Goal: Task Accomplishment & Management: Manage account settings

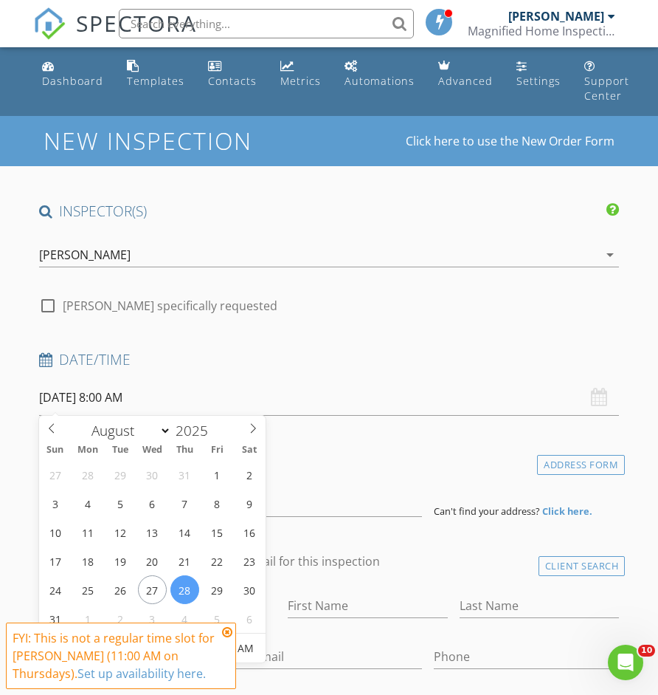
click at [216, 396] on input "[DATE] 8:00 AM" at bounding box center [329, 397] width 581 height 36
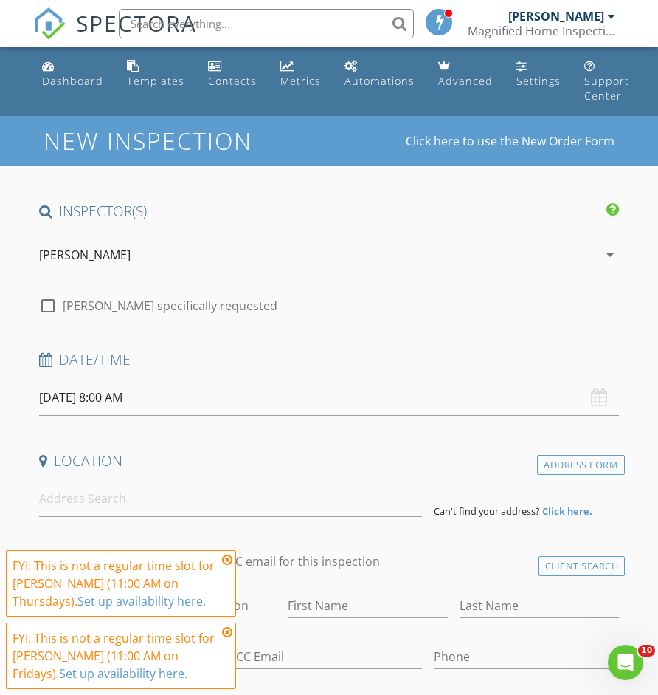
click at [225, 629] on icon at bounding box center [227, 632] width 10 height 12
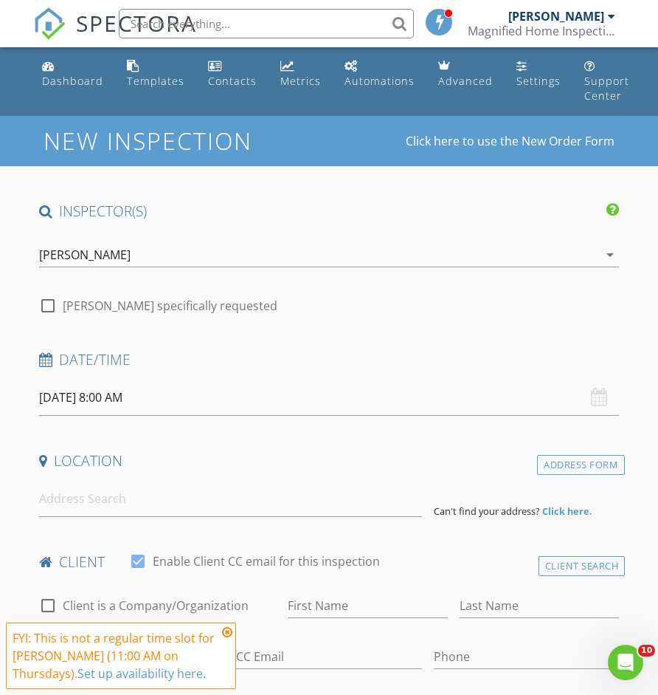
click at [183, 392] on input "08/29/2025 8:00 AM" at bounding box center [329, 397] width 581 height 36
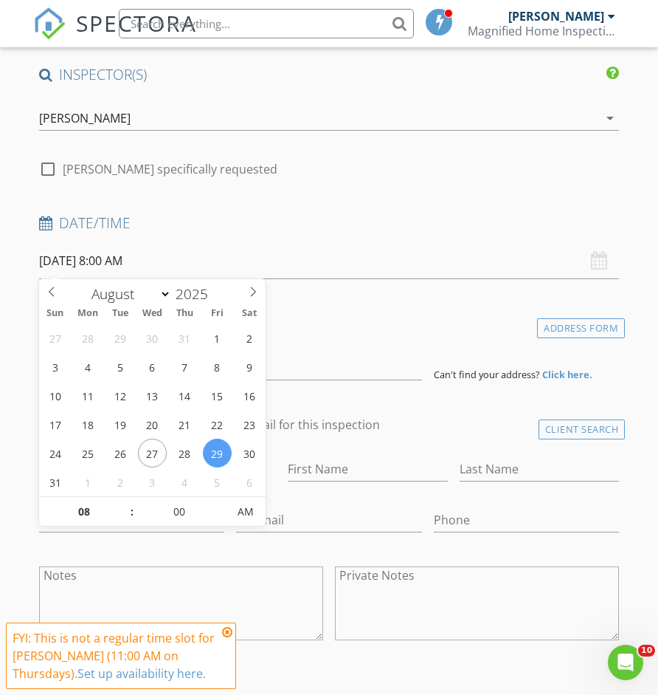
scroll to position [140, 0]
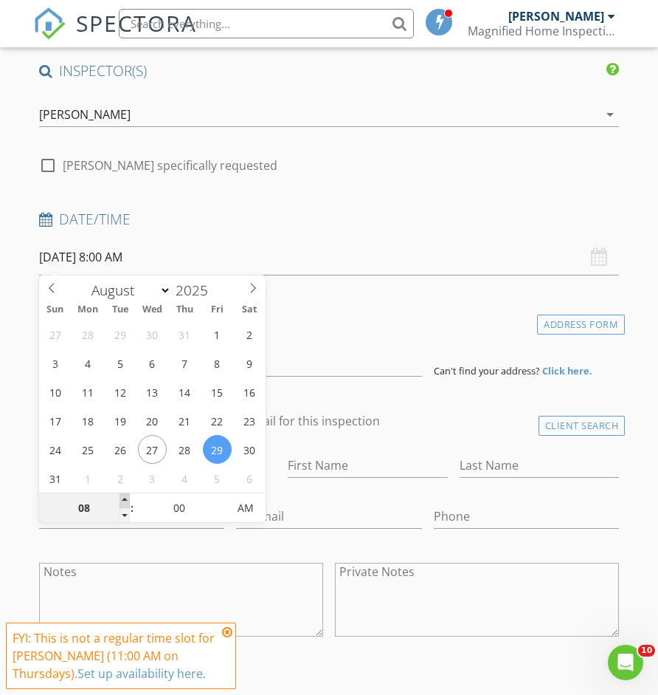
type input "08/29/2025 9:00 AM"
type input "09"
click at [125, 501] on span at bounding box center [125, 500] width 10 height 15
type input "[DATE] 10:00 AM"
type input "10"
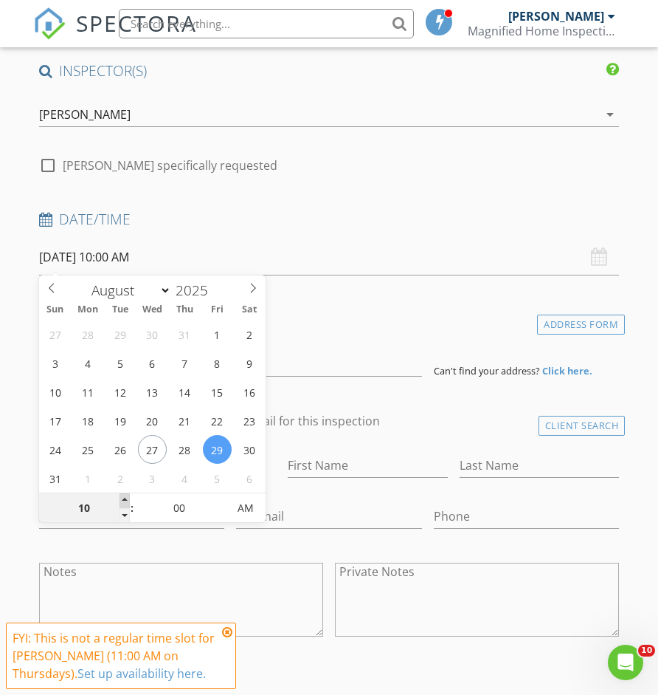
click at [125, 501] on span at bounding box center [125, 500] width 10 height 15
click at [363, 332] on div "Location" at bounding box center [329, 326] width 593 height 30
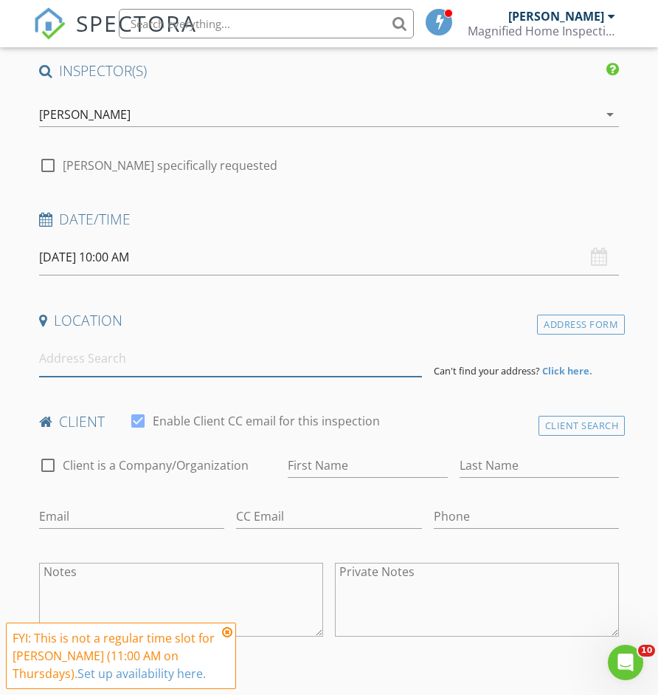
click at [247, 362] on input at bounding box center [230, 358] width 383 height 36
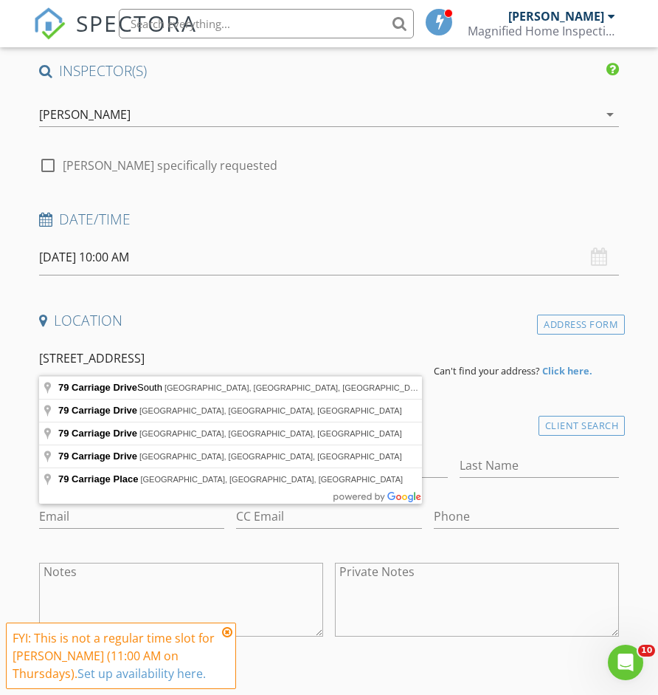
click at [78, 360] on input "79 Carrage drive" at bounding box center [230, 358] width 383 height 36
click at [154, 357] on input "79 Carriage drive" at bounding box center [230, 358] width 383 height 36
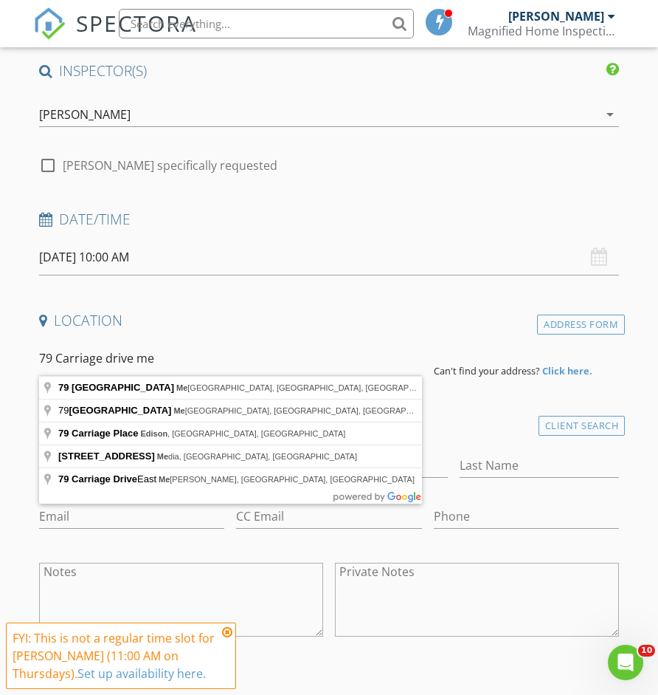
type input "79 Carriage Drive East, Meriden, CT, USA"
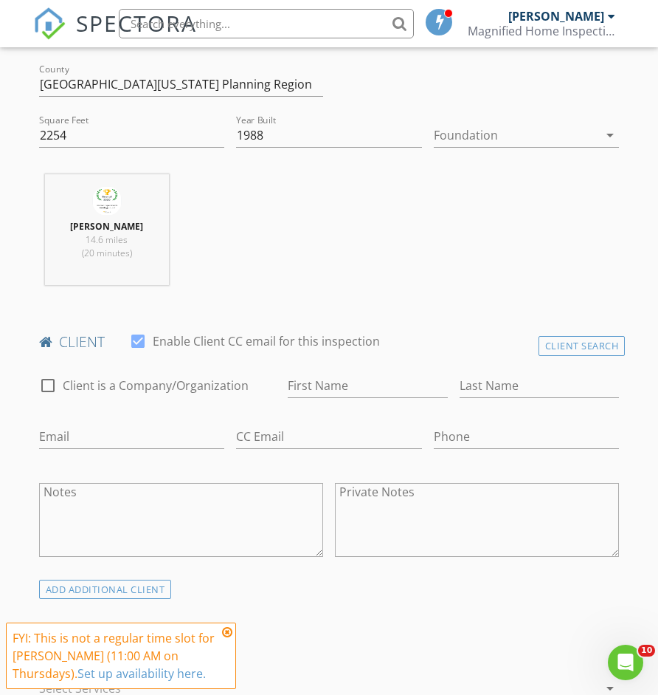
scroll to position [526, 0]
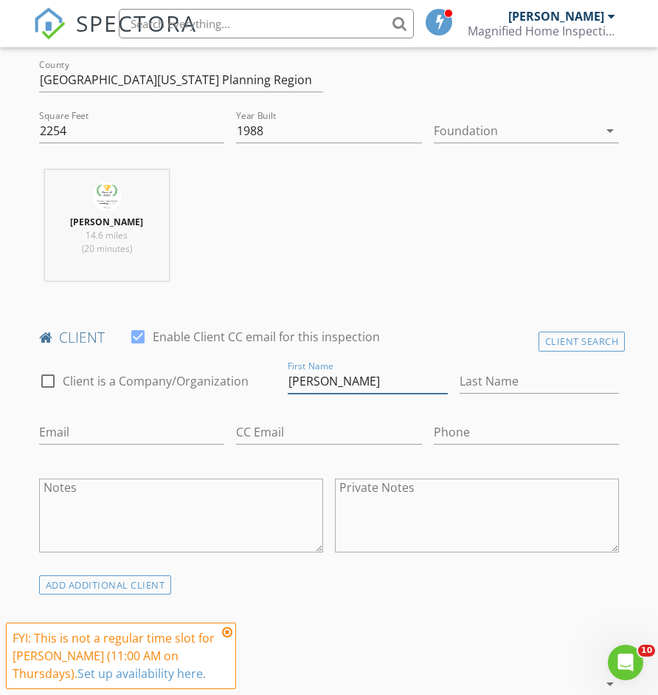
type input "[PERSON_NAME]"
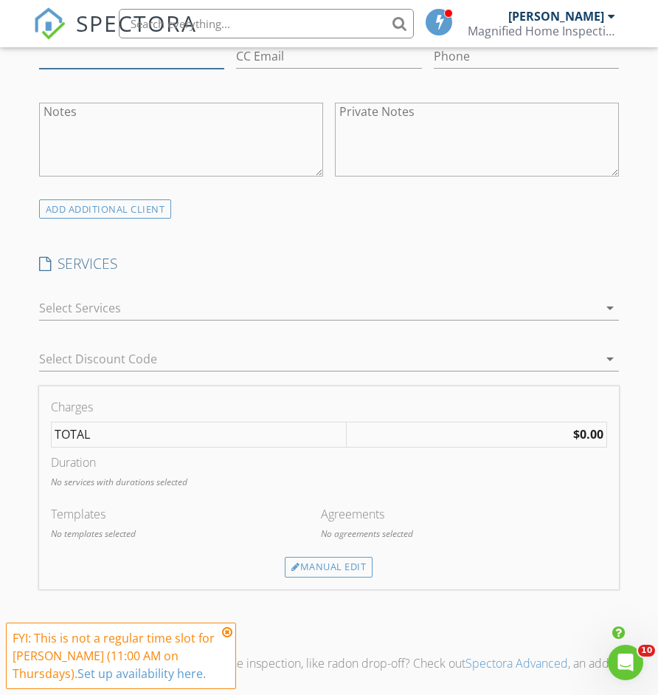
scroll to position [903, 0]
click at [235, 306] on div at bounding box center [319, 307] width 560 height 24
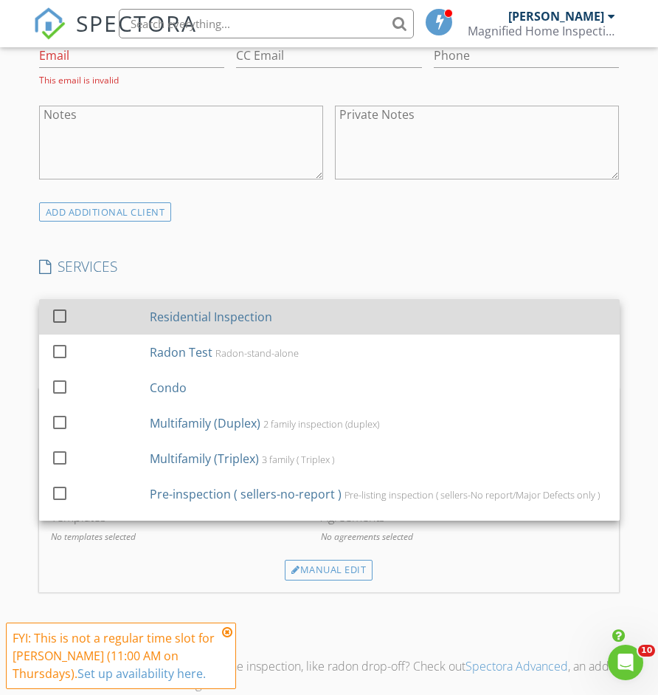
click at [205, 312] on div "Residential Inspection" at bounding box center [210, 317] width 123 height 18
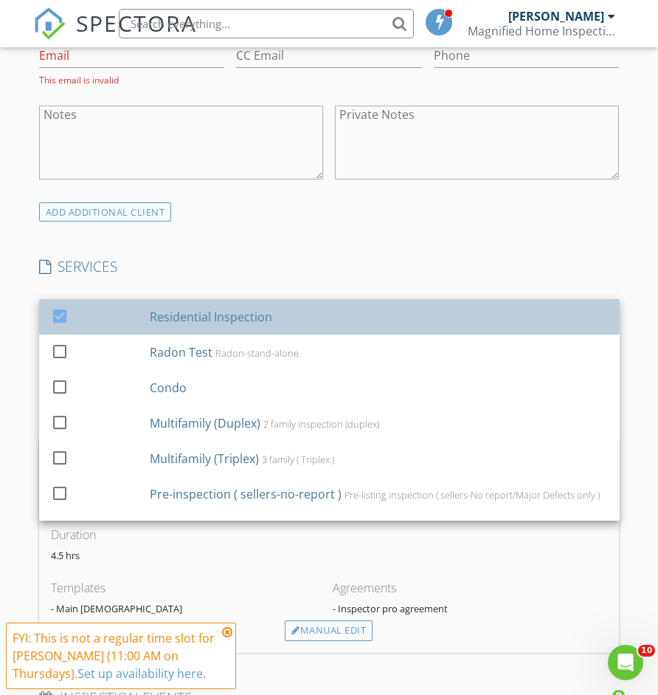
checkbox input "true"
checkbox input "false"
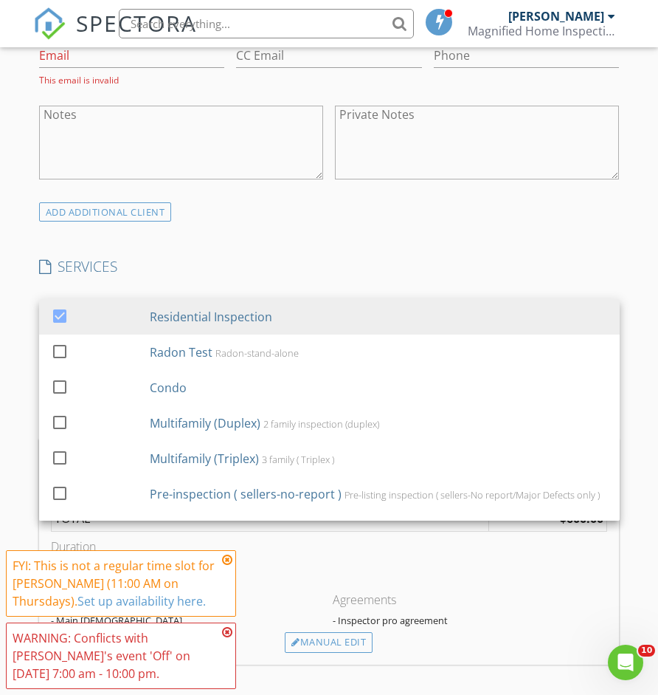
click at [275, 267] on h4 "SERVICES" at bounding box center [329, 266] width 581 height 19
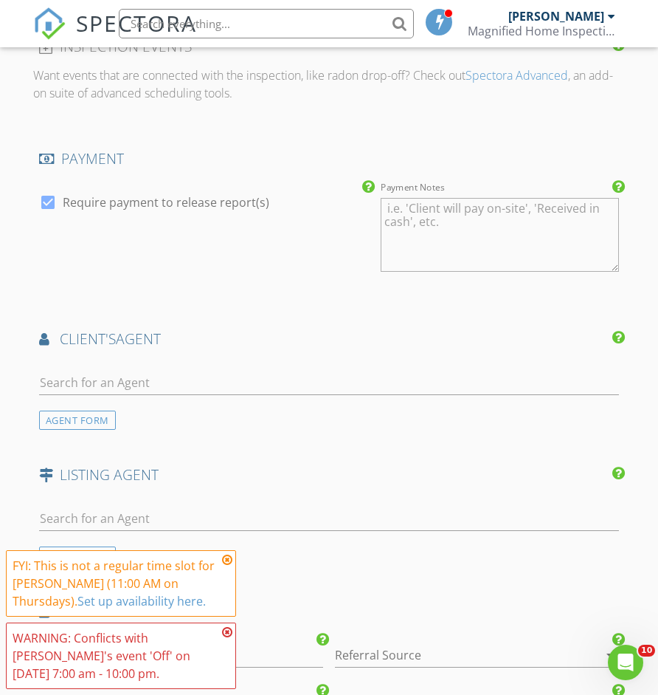
scroll to position [1566, 0]
click at [228, 560] on icon at bounding box center [227, 560] width 10 height 12
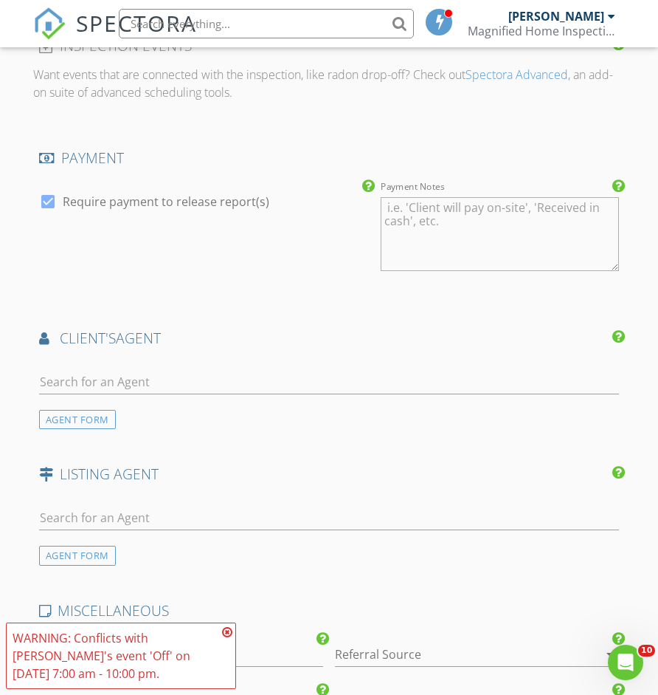
click at [227, 629] on icon at bounding box center [227, 632] width 10 height 12
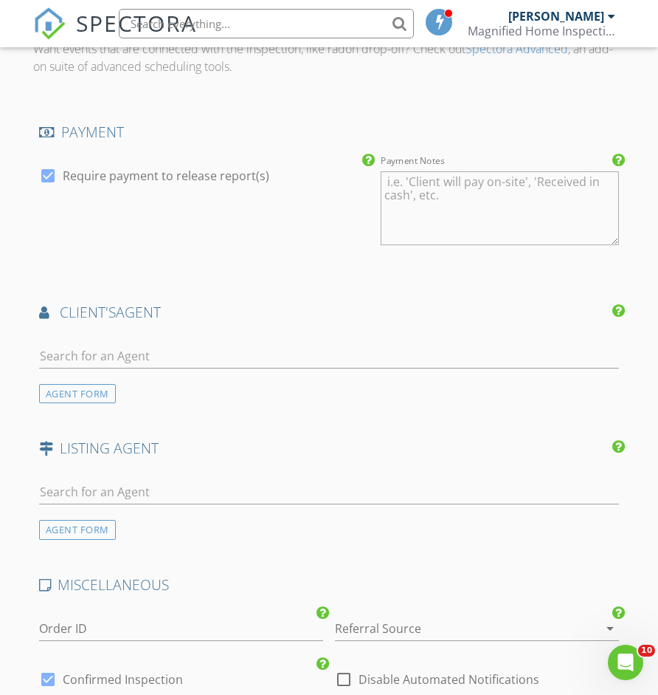
scroll to position [1594, 0]
click at [462, 615] on div at bounding box center [456, 627] width 243 height 24
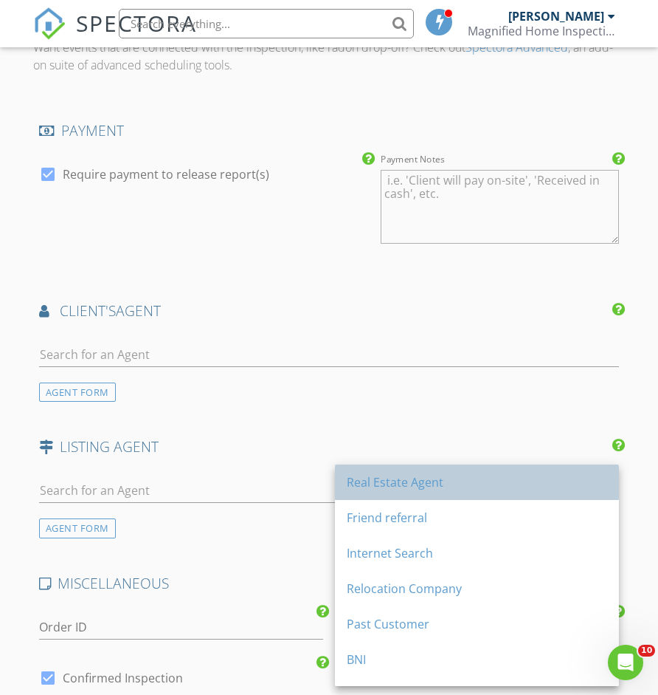
click at [453, 488] on div "Real Estate Agent" at bounding box center [477, 482] width 261 height 18
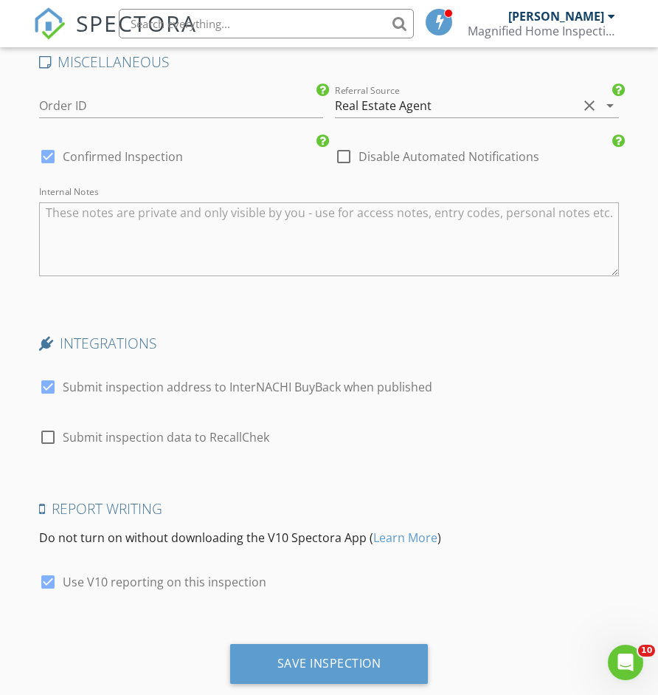
scroll to position [2117, 0]
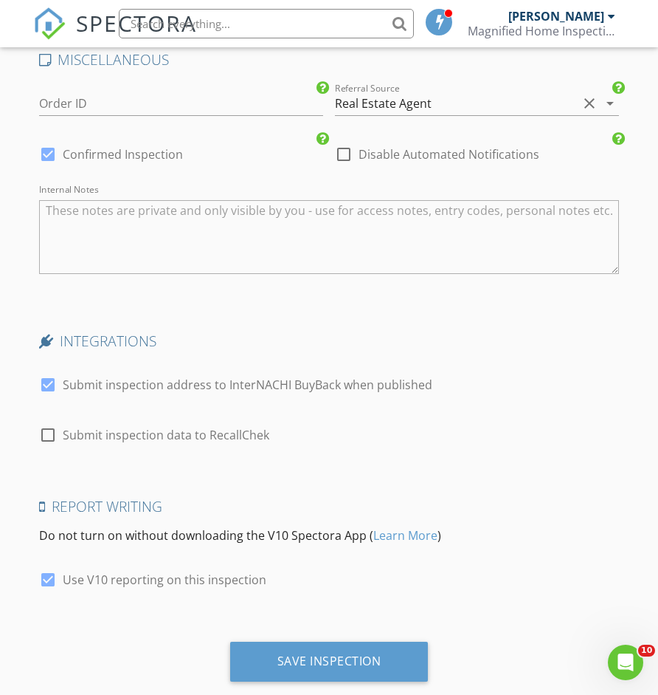
click at [345, 146] on div at bounding box center [343, 154] width 25 height 25
checkbox input "true"
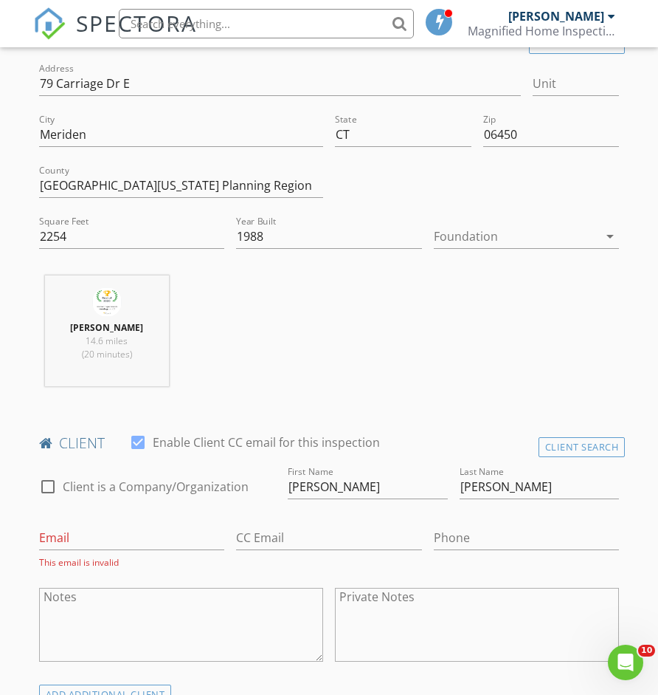
scroll to position [414, 0]
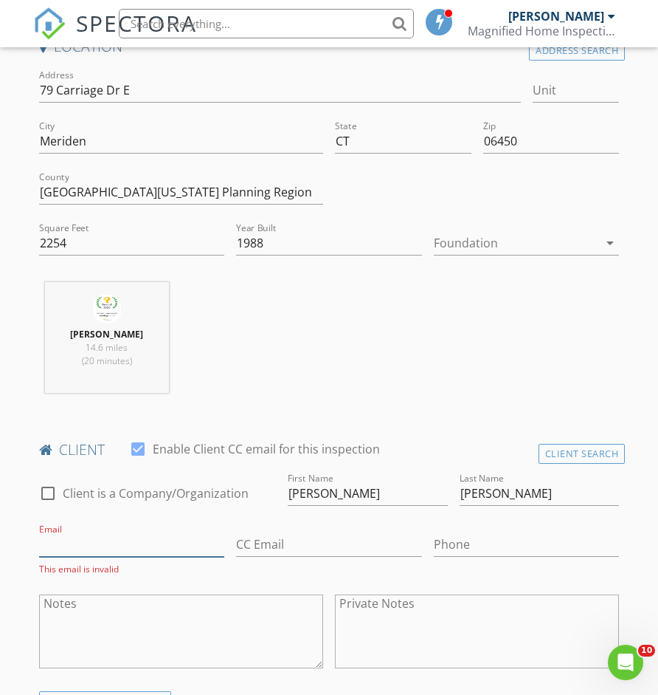
click at [123, 545] on input "Email" at bounding box center [132, 544] width 186 height 24
type input "[PERSON_NAME][EMAIL_ADDRESS][DOMAIN_NAME]"
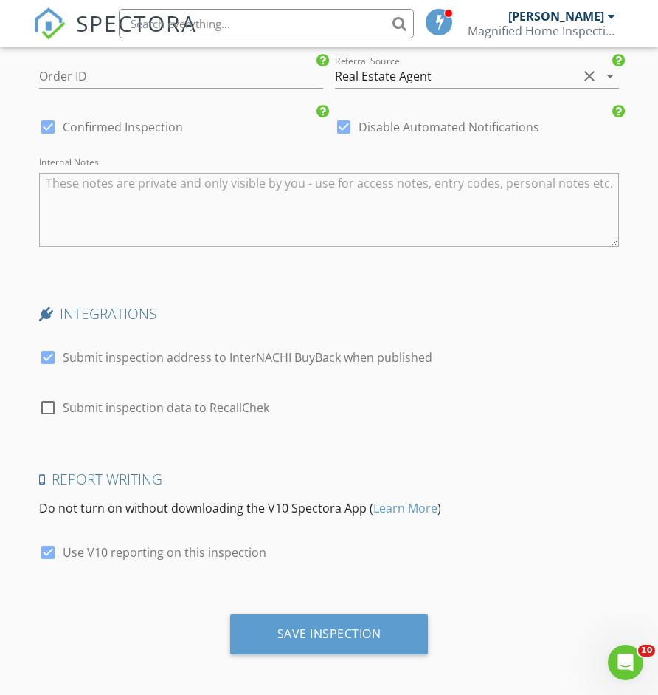
scroll to position [2140, 0]
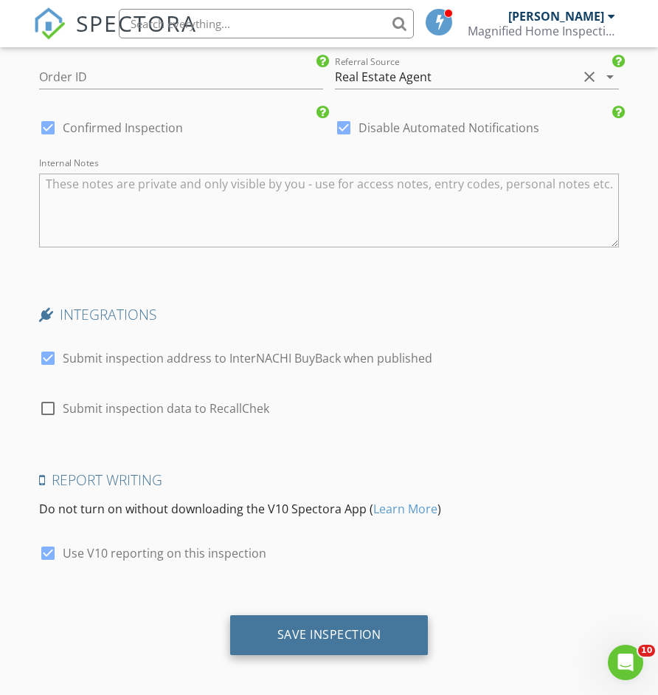
type input "[PHONE_NUMBER]"
click at [376, 635] on div "Save Inspection" at bounding box center [330, 634] width 104 height 15
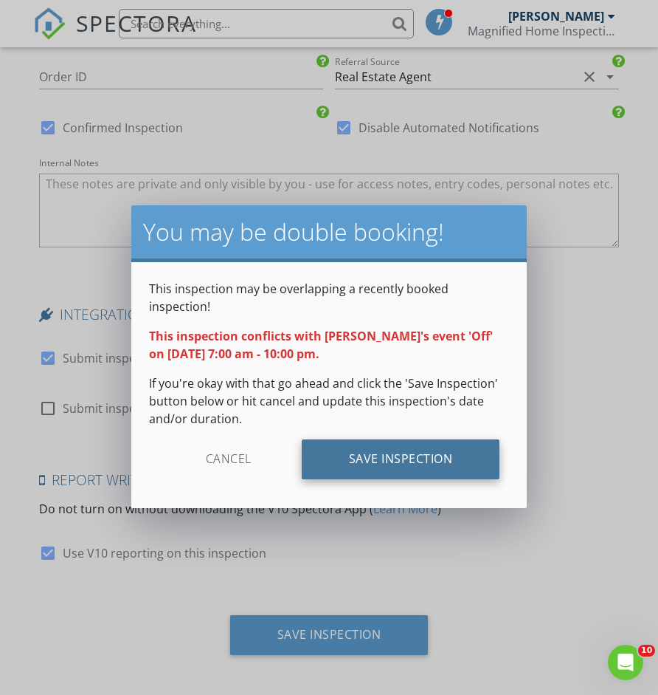
click at [399, 441] on div "Save Inspection" at bounding box center [401, 459] width 199 height 40
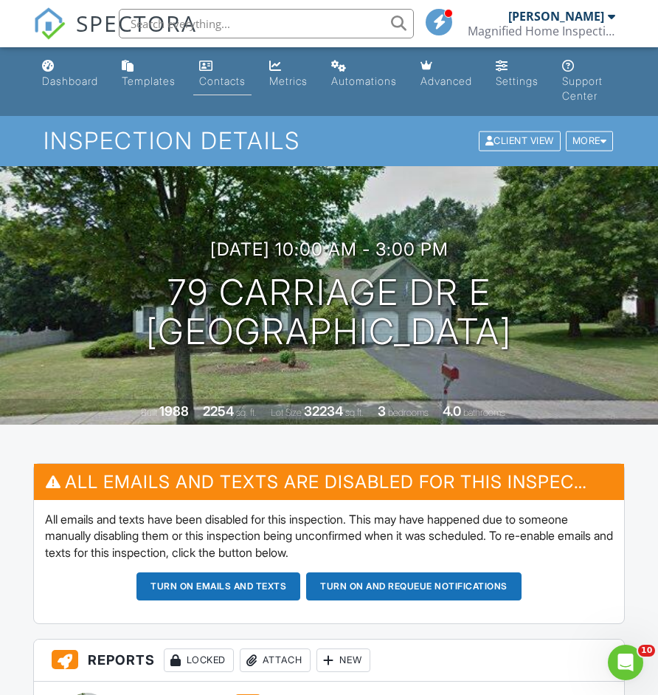
click at [221, 89] on link "Contacts" at bounding box center [222, 74] width 58 height 42
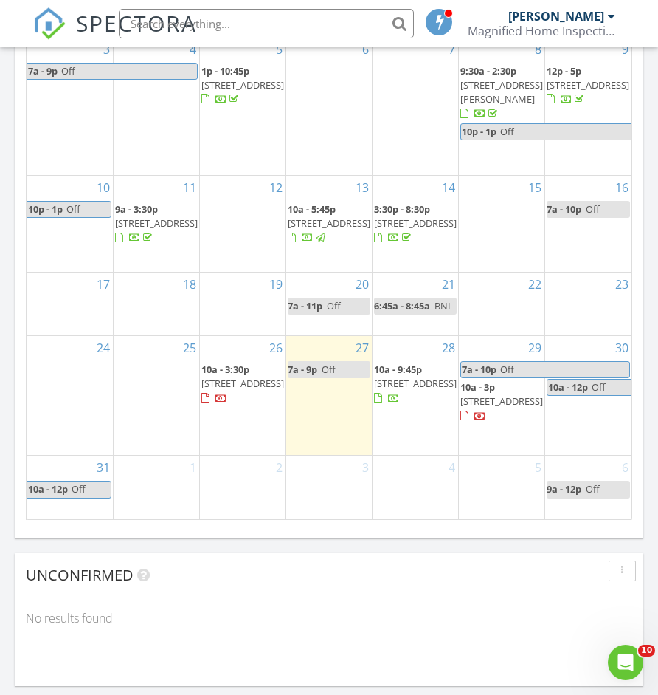
scroll to position [1760, 0]
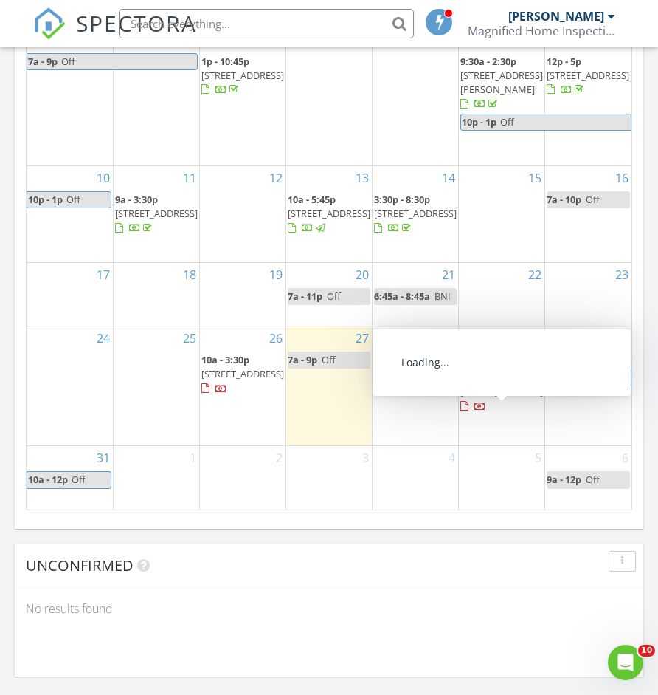
click at [492, 397] on span "79 Carriage Dr E, Meriden 06450" at bounding box center [502, 391] width 83 height 13
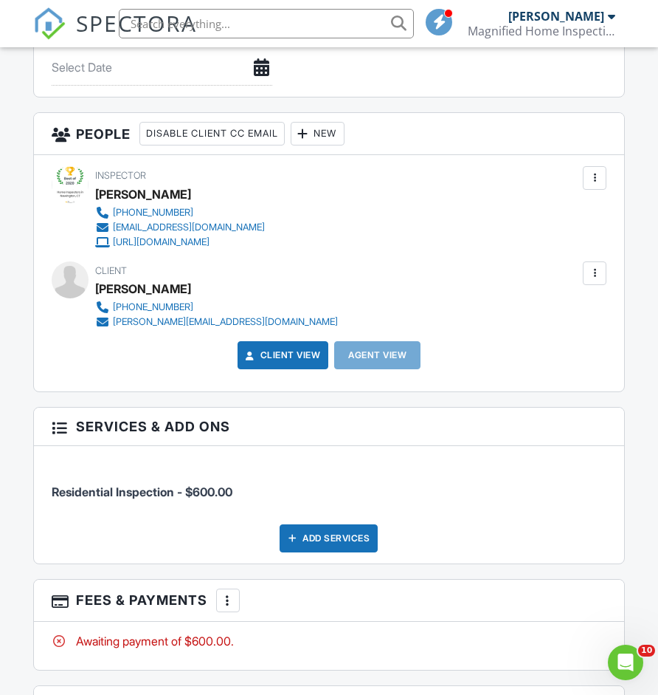
scroll to position [1752, 0]
click at [343, 135] on div "New" at bounding box center [318, 134] width 54 height 24
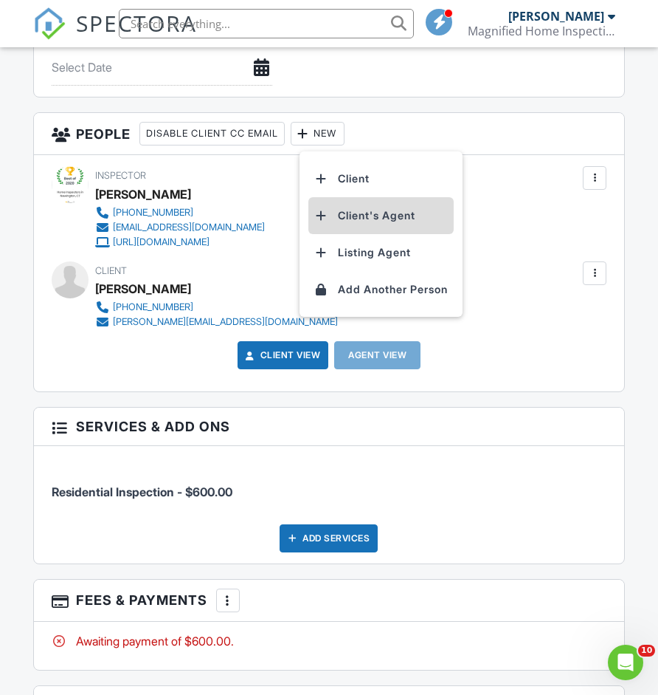
click at [371, 217] on li "Client's Agent" at bounding box center [381, 215] width 145 height 37
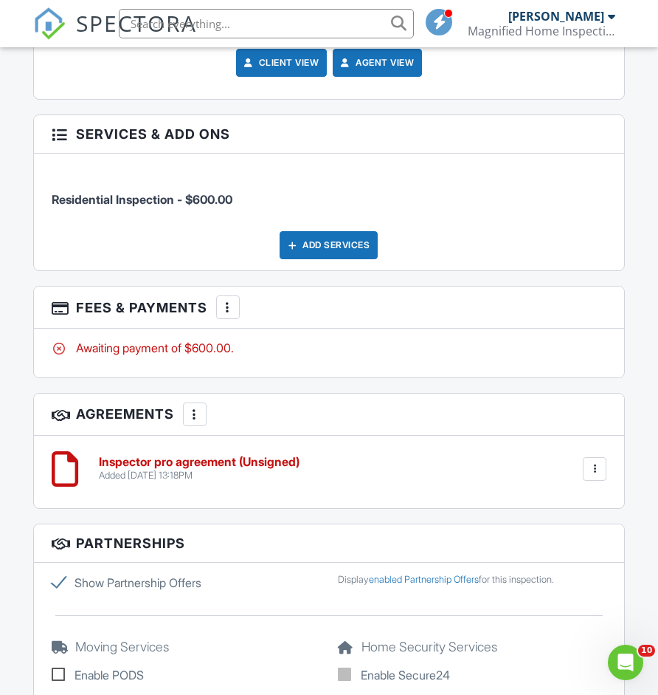
scroll to position [2159, 0]
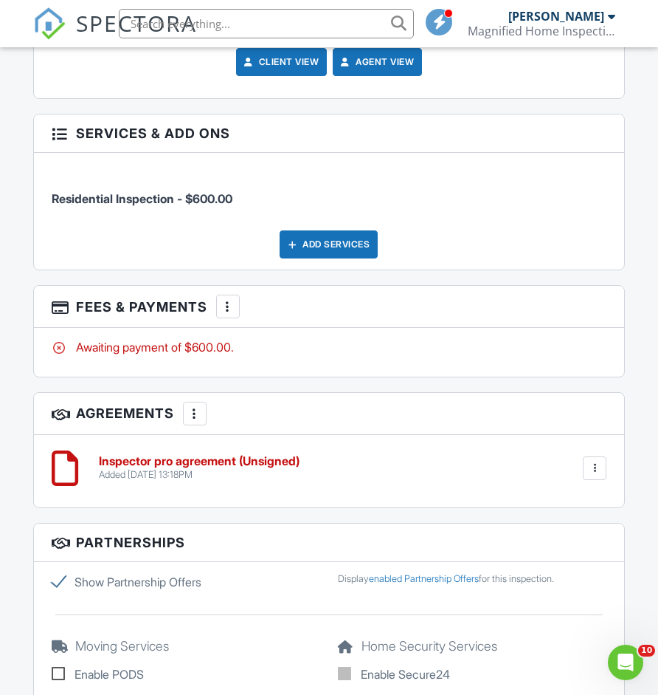
click at [351, 239] on div "Add Services" at bounding box center [329, 244] width 98 height 28
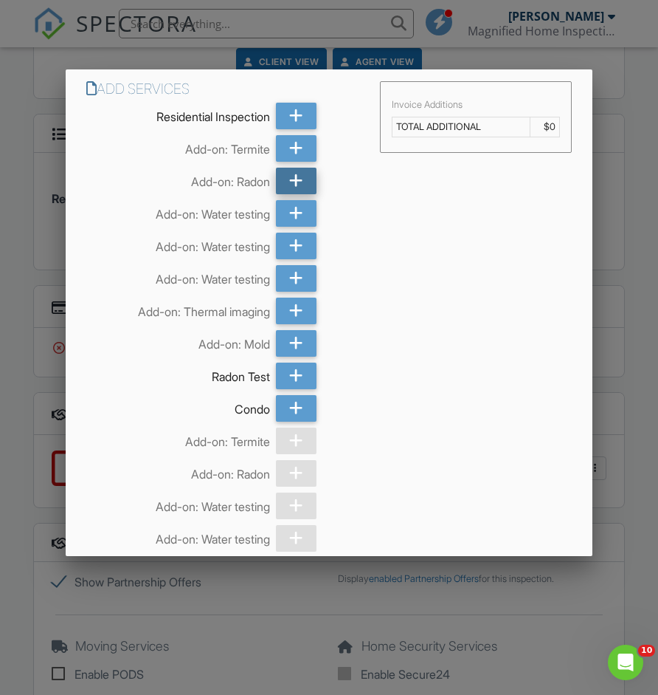
click at [299, 184] on icon at bounding box center [296, 181] width 14 height 27
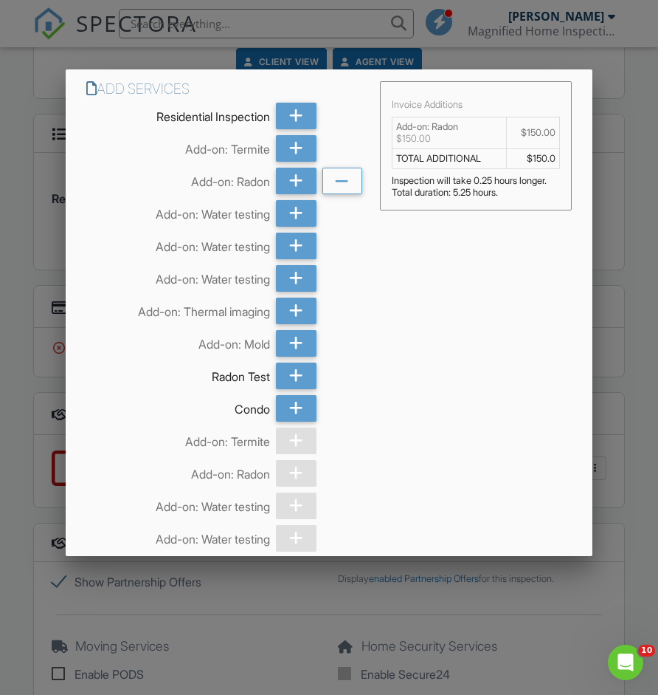
click at [424, 300] on div "Add Services Residential Inspection Add-on: Termite Add-on: Radon Add-on: Water…" at bounding box center [329, 679] width 527 height 1221
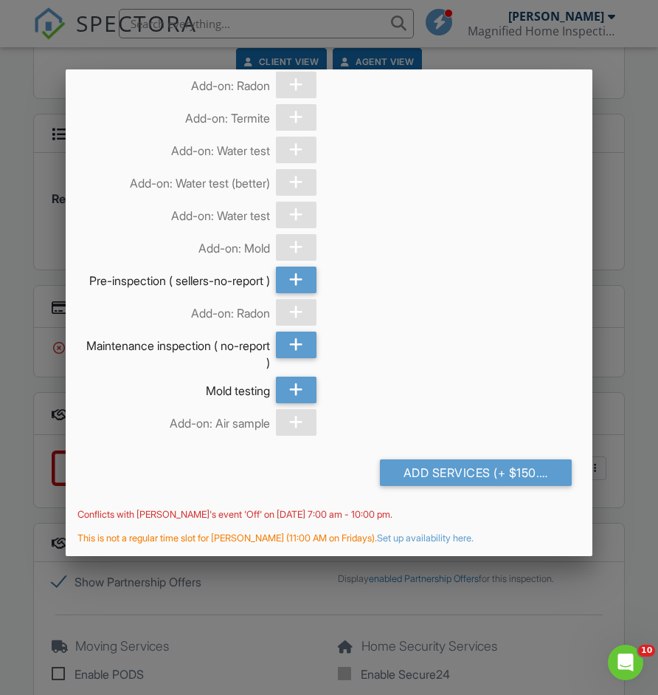
scroll to position [854, 0]
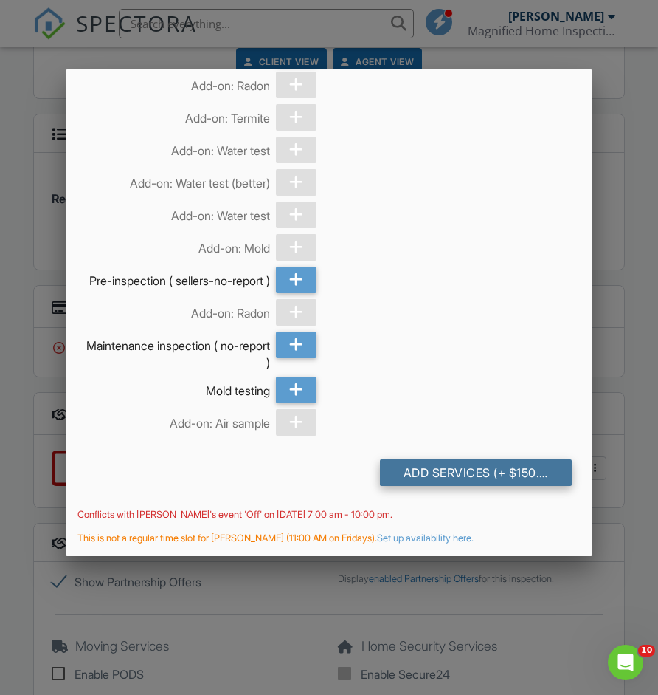
click at [459, 478] on div "Add Services (+ $150.0)" at bounding box center [476, 472] width 192 height 27
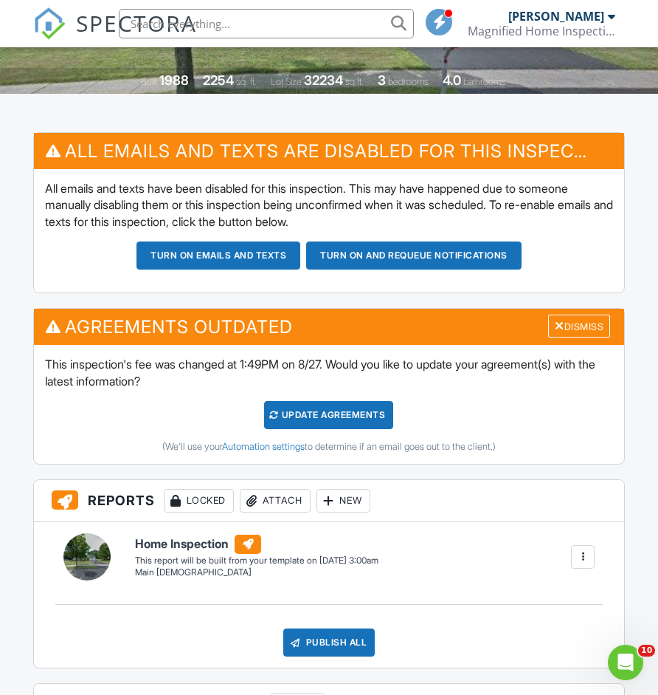
scroll to position [330, 0]
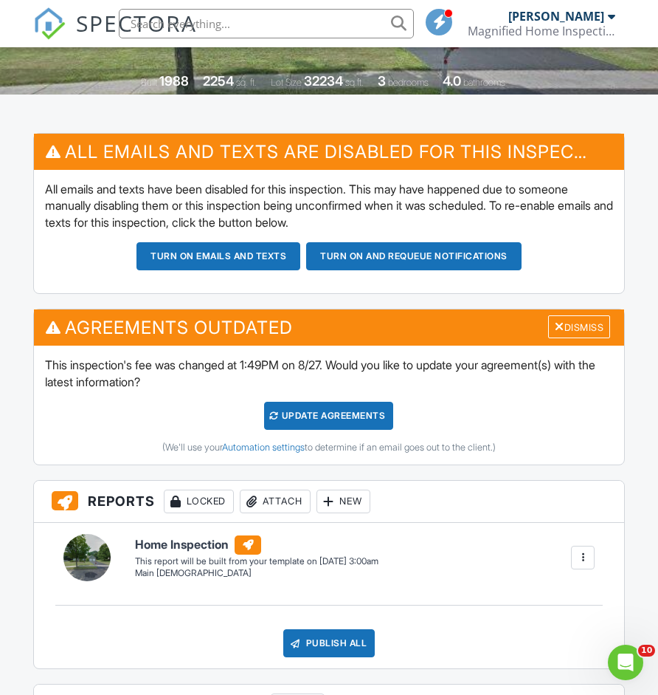
click at [378, 416] on div "Update Agreements" at bounding box center [328, 416] width 129 height 28
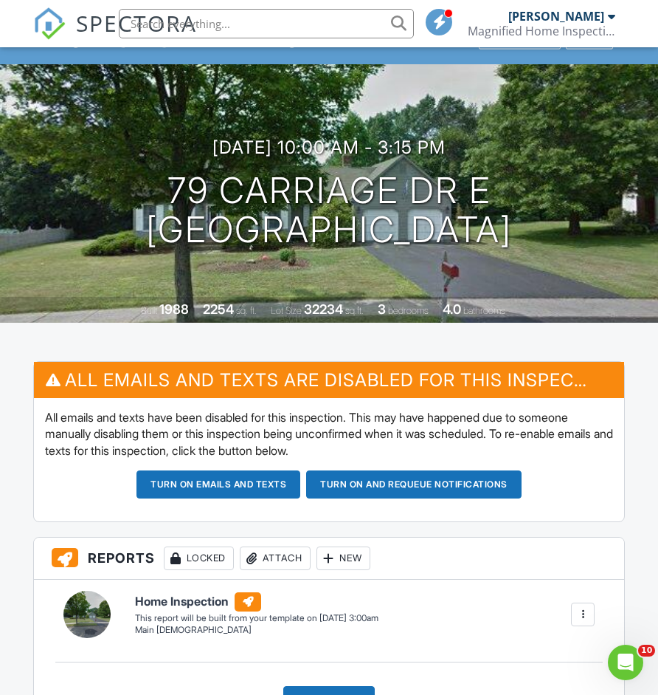
click at [286, 489] on button "Turn on emails and texts" at bounding box center [219, 484] width 164 height 28
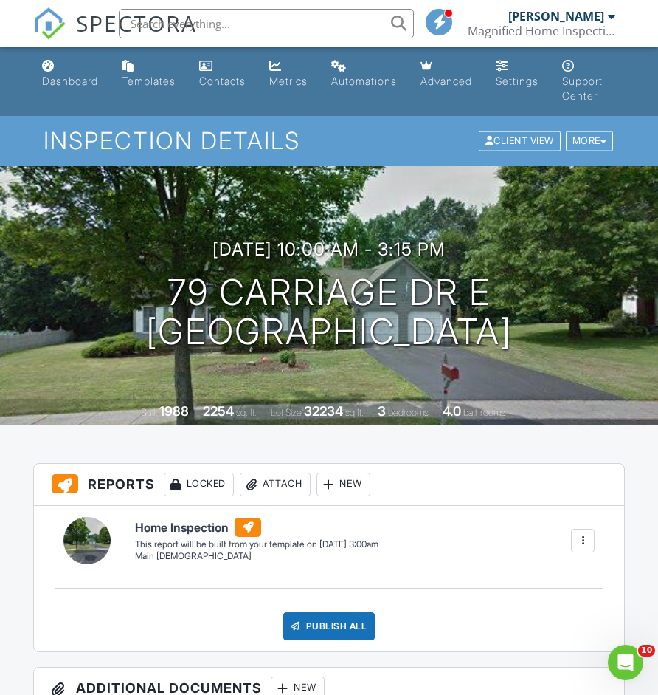
click at [581, 531] on div at bounding box center [583, 541] width 24 height 24
click at [551, 618] on div "Delete" at bounding box center [556, 619] width 31 height 16
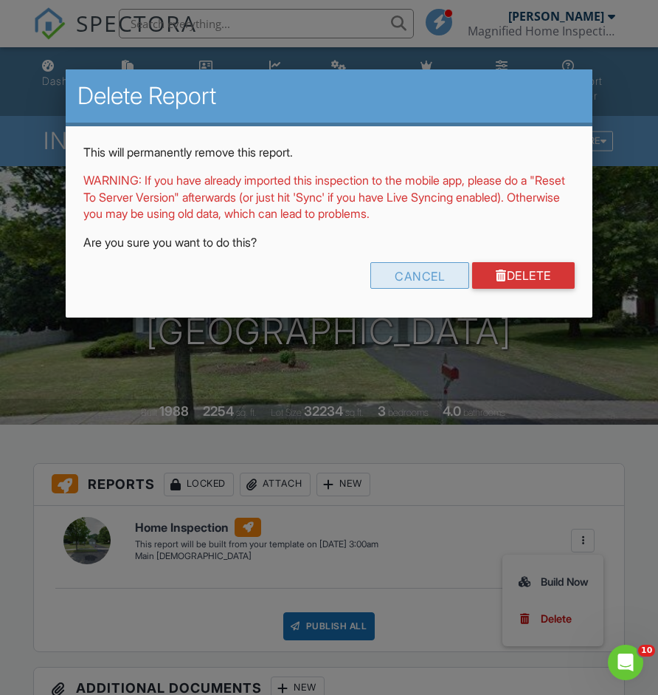
click at [433, 283] on div "Cancel" at bounding box center [420, 275] width 99 height 27
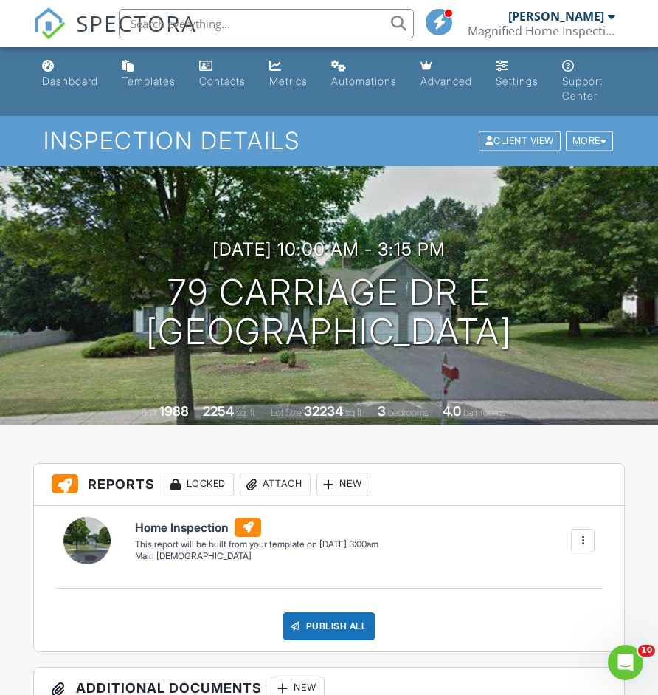
click at [341, 480] on div "New" at bounding box center [344, 484] width 54 height 24
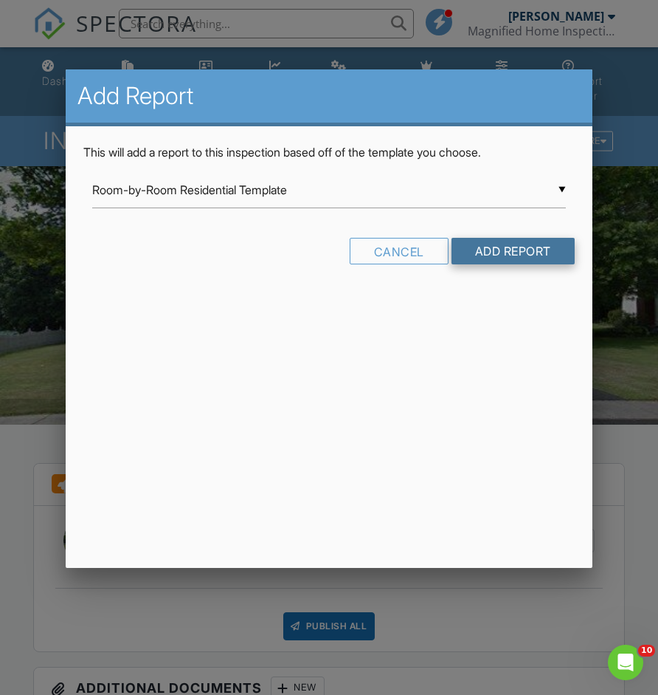
click at [502, 245] on input "Add Report" at bounding box center [513, 251] width 123 height 27
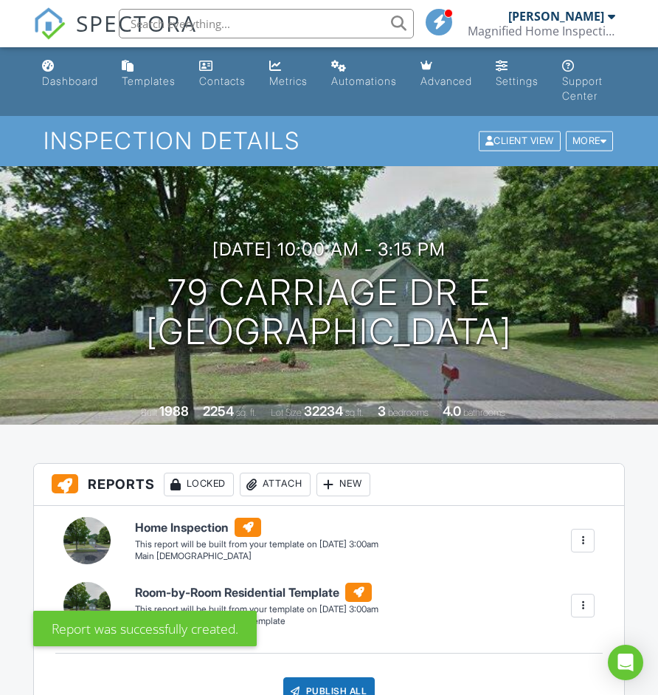
scroll to position [96, 0]
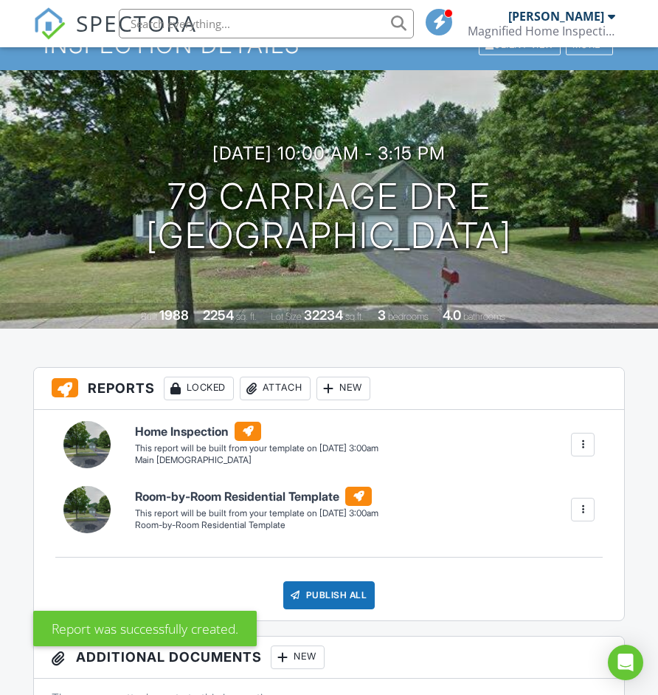
click at [579, 444] on div at bounding box center [583, 444] width 15 height 15
click at [554, 517] on div "Delete" at bounding box center [556, 523] width 31 height 16
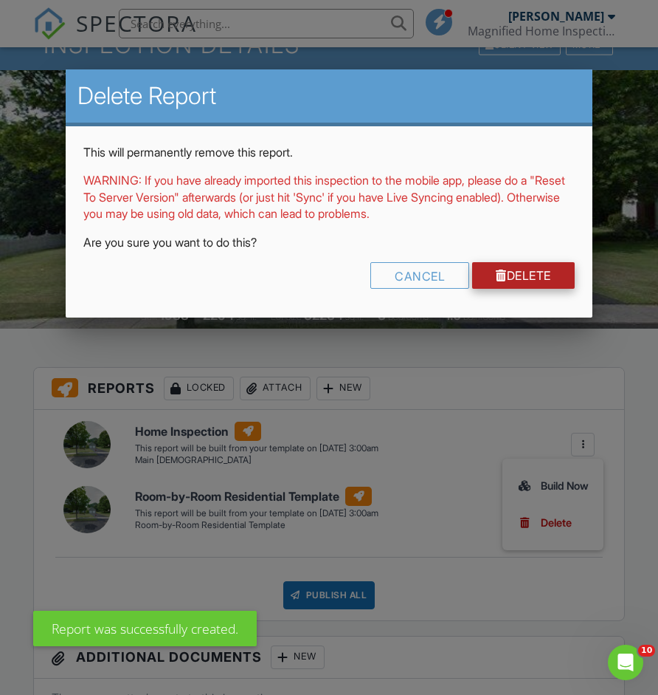
click at [527, 279] on link "Delete" at bounding box center [523, 275] width 103 height 27
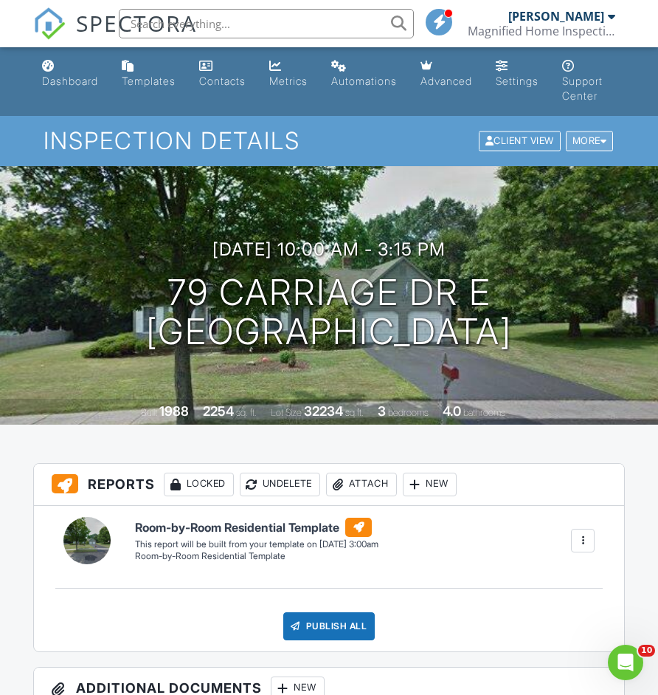
click at [600, 142] on div "More" at bounding box center [590, 141] width 48 height 20
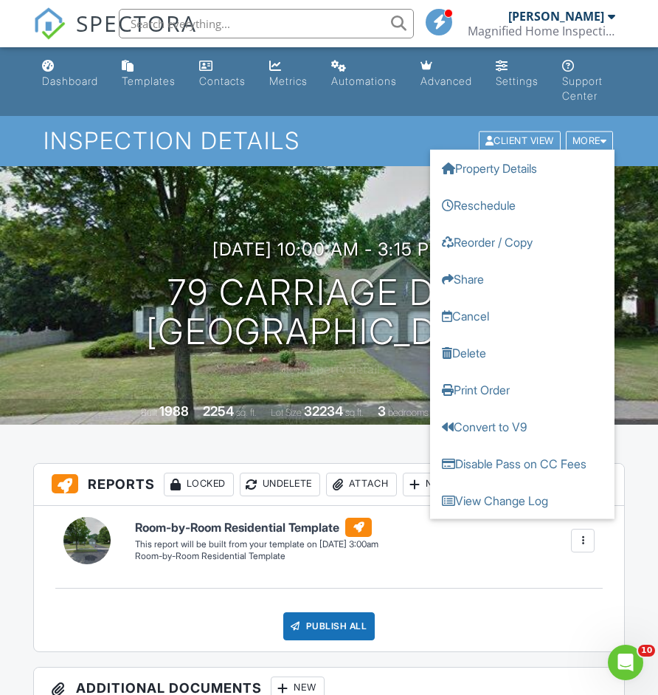
click at [247, 397] on div "08/29/2025 10:00 am - 3:15 pm 79 Carriage Dr E Meriden, CT 06450 Built 1988 225…" at bounding box center [329, 295] width 658 height 258
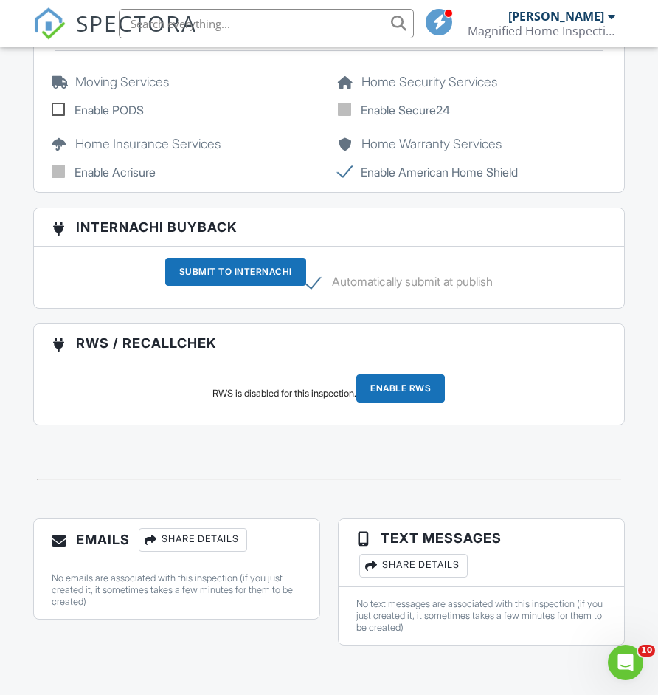
scroll to position [2568, 0]
click at [177, 536] on div "Share Details" at bounding box center [193, 541] width 109 height 24
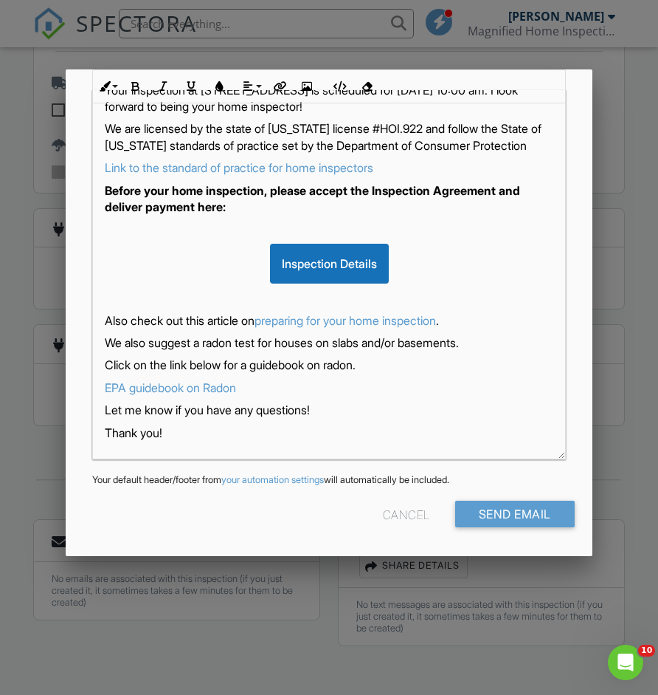
scroll to position [273, 0]
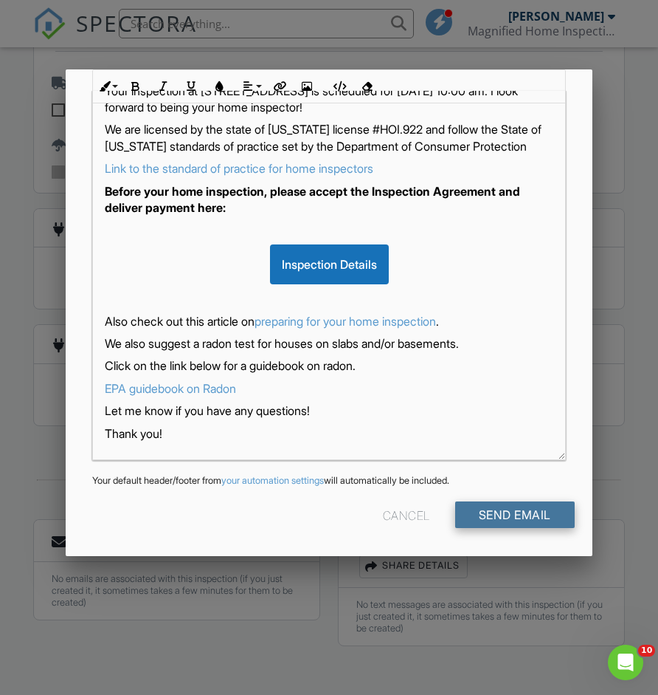
click at [478, 508] on input "Send Email" at bounding box center [515, 514] width 120 height 27
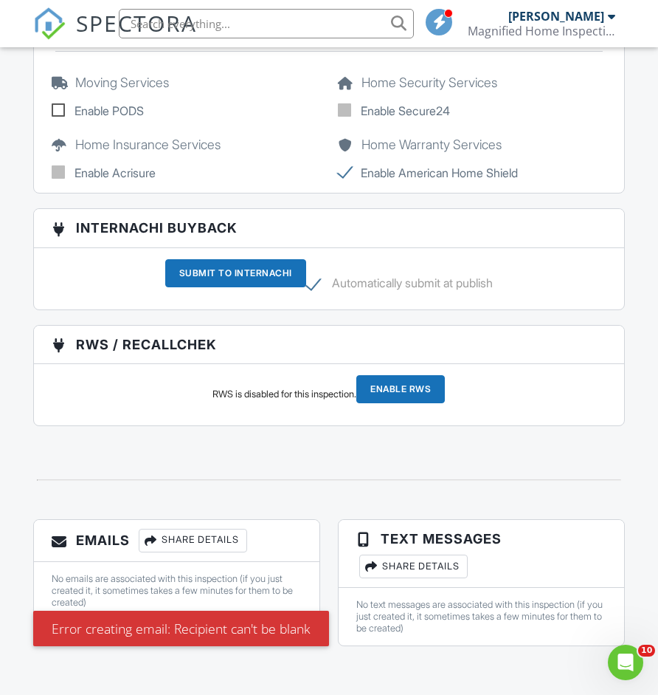
click at [237, 541] on div "Share Details" at bounding box center [193, 541] width 109 height 24
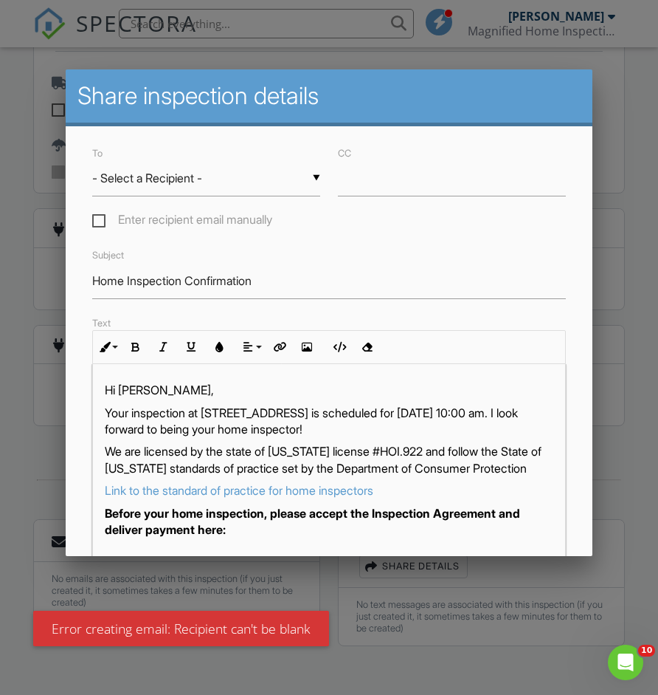
click at [317, 179] on input "- Select a Recipient -" at bounding box center [206, 178] width 228 height 36
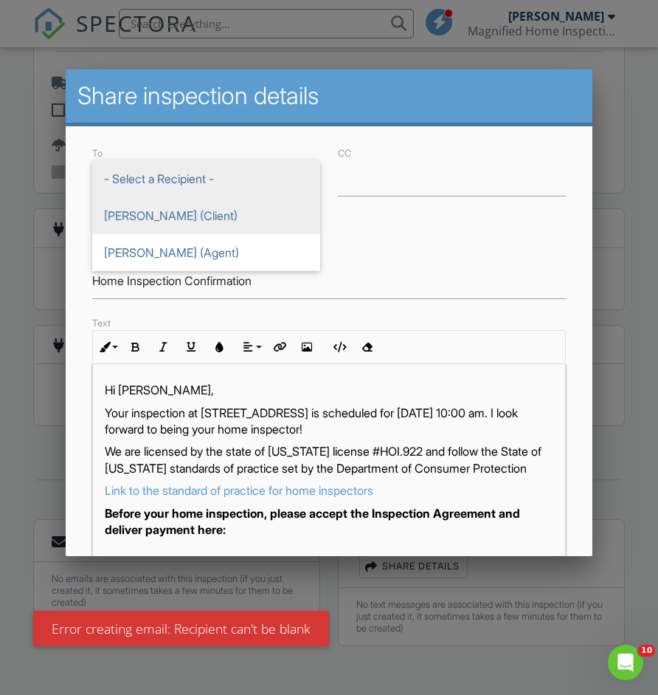
click at [269, 213] on span "Bethany Maldonado (Client)" at bounding box center [206, 215] width 228 height 37
type input "Bethany Maldonado (Client)"
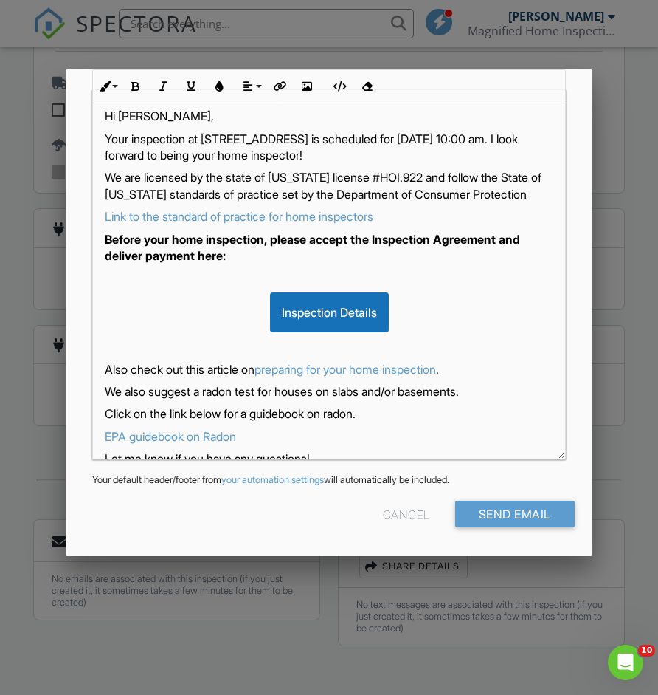
scroll to position [273, 0]
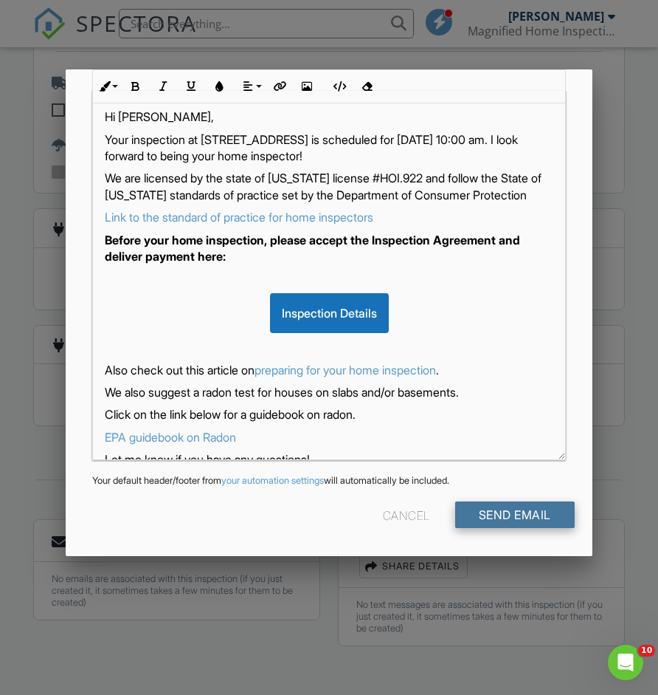
click at [509, 509] on input "Send Email" at bounding box center [515, 514] width 120 height 27
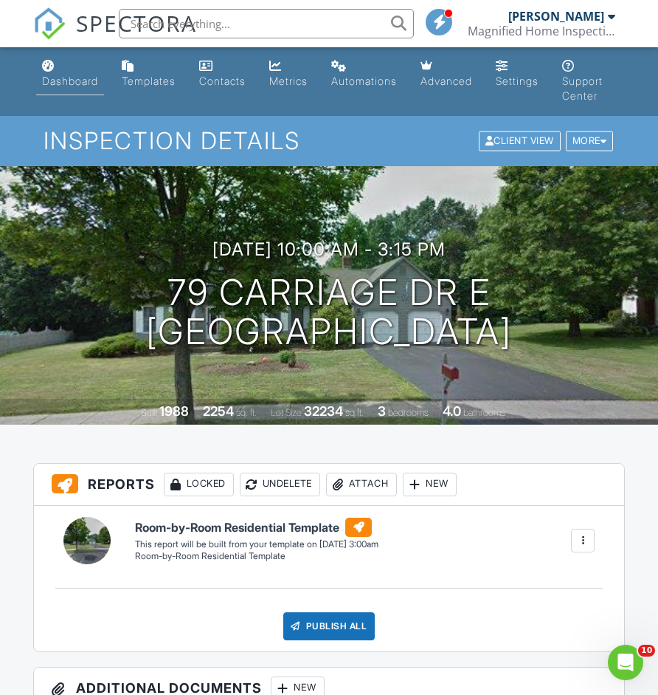
click at [76, 86] on div "Dashboard" at bounding box center [70, 81] width 56 height 13
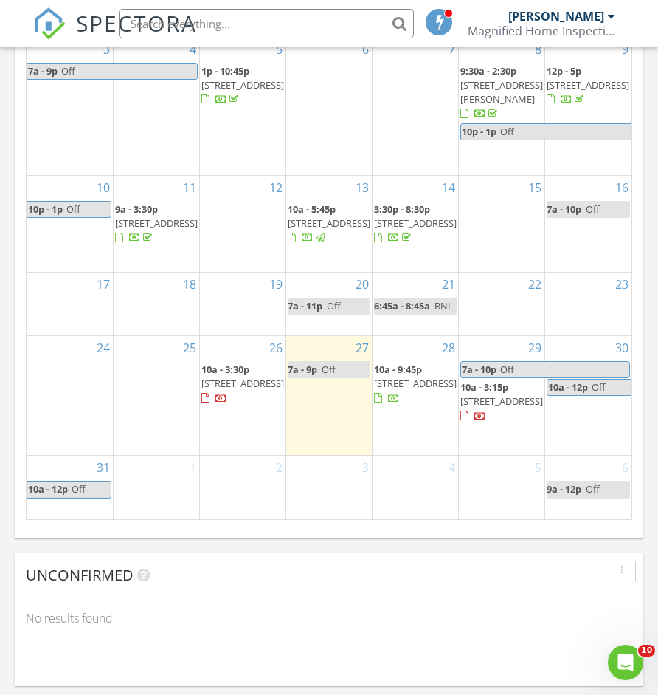
scroll to position [1751, 0]
